Goal: Transaction & Acquisition: Subscribe to service/newsletter

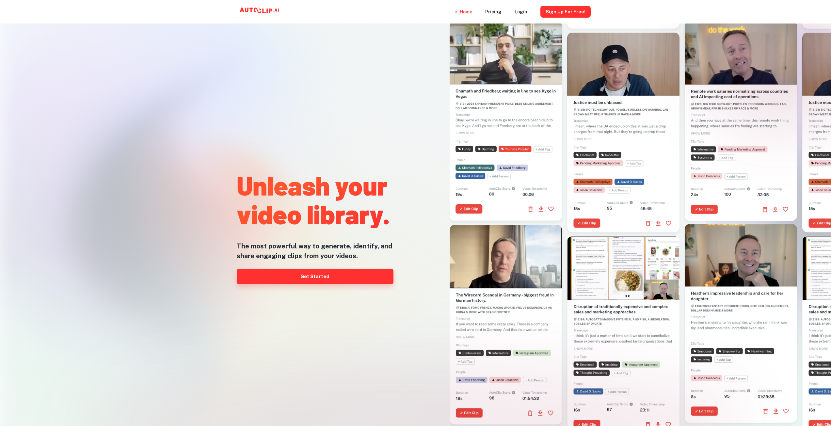
click at [345, 275] on link "Get Started" at bounding box center [315, 277] width 157 height 16
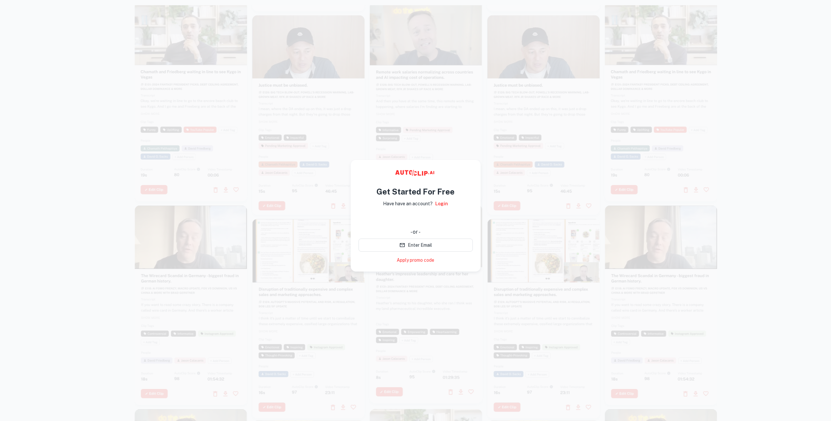
click at [799, 249] on div at bounding box center [415, 215] width 831 height 421
